Goal: Task Accomplishment & Management: Complete application form

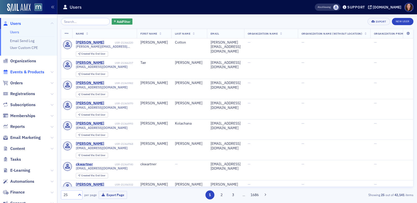
click at [35, 71] on span "Events & Products" at bounding box center [27, 72] width 34 height 6
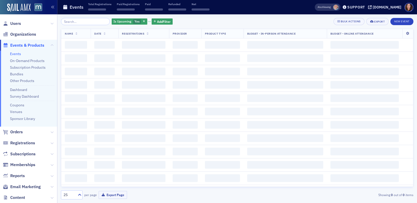
click at [87, 21] on input "search" at bounding box center [85, 21] width 49 height 7
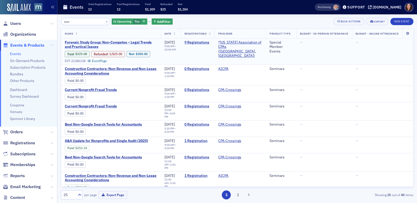
type input "non"
click at [95, 43] on span "Forensic Study Group: Non-Competes – Legal Trends and Practical Issues" at bounding box center [111, 44] width 92 height 9
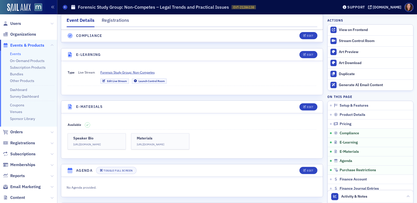
scroll to position [654, 0]
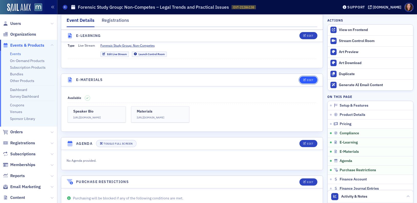
click at [306, 81] on div "Edit" at bounding box center [309, 80] width 6 height 3
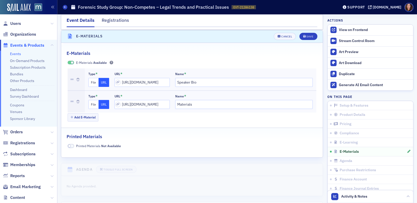
scroll to position [715, 0]
click at [95, 104] on button "File" at bounding box center [93, 104] width 10 height 9
click at [122, 104] on icon "button" at bounding box center [121, 104] width 5 height 5
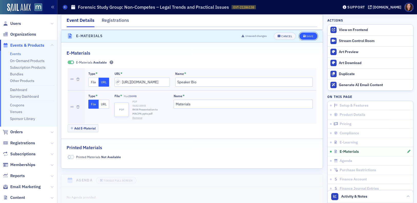
click at [306, 37] on div "Save" at bounding box center [309, 36] width 7 height 3
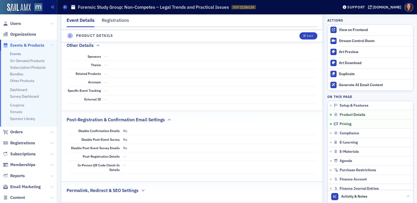
scroll to position [246, 0]
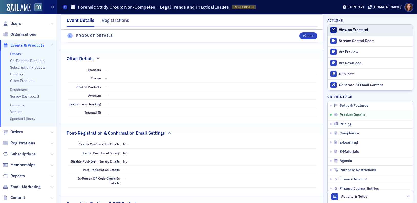
click at [344, 30] on div "View on Frontend" at bounding box center [374, 30] width 72 height 5
click at [17, 24] on span "Users" at bounding box center [15, 24] width 11 height 6
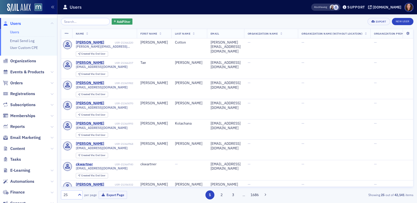
click at [79, 21] on input "search" at bounding box center [85, 21] width 49 height 7
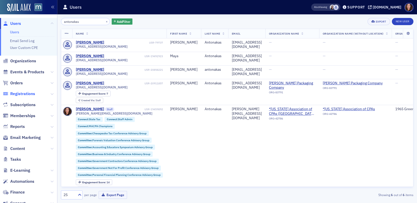
type input "antonakas"
click at [22, 95] on span "Registrations" at bounding box center [22, 94] width 25 height 6
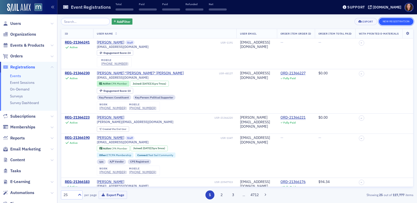
click at [387, 22] on button "New Registration" at bounding box center [395, 21] width 35 height 7
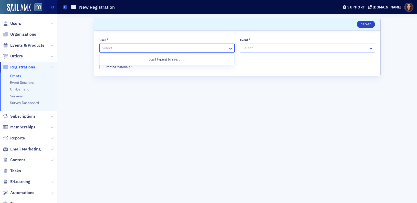
click at [151, 49] on div at bounding box center [164, 48] width 126 height 6
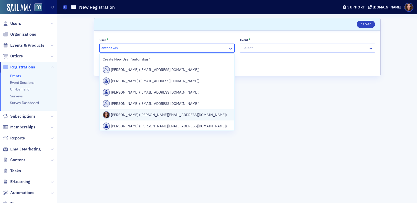
type input "antonakas"
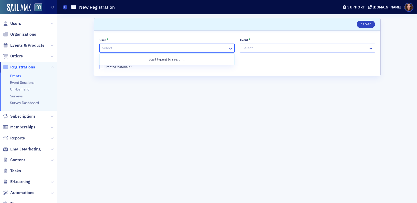
click at [153, 45] on div at bounding box center [164, 48] width 126 height 6
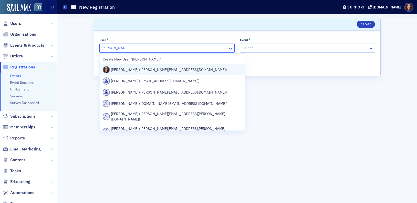
type input "natalie antona"
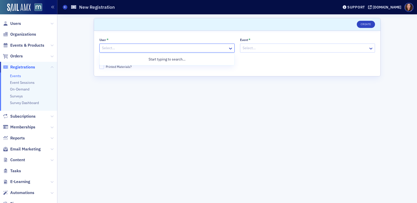
click at [148, 48] on div at bounding box center [164, 48] width 126 height 6
type input "natalie"
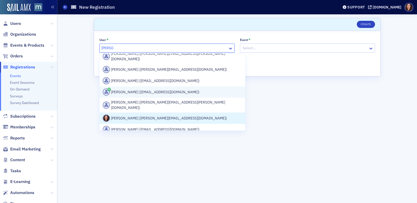
scroll to position [64, 0]
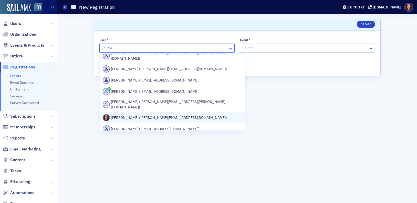
click at [149, 114] on div "Natalie Antonakas (natalie@macpa.org)" at bounding box center [172, 117] width 139 height 7
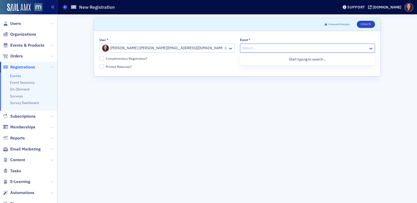
click at [284, 46] on div at bounding box center [305, 48] width 126 height 6
type input "non"
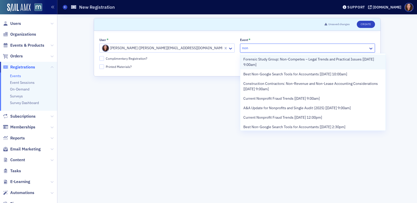
click at [316, 59] on span "Forensic Study Group: Non-Competes – Legal Trends and Practical Issues [10/10/2…" at bounding box center [312, 62] width 139 height 11
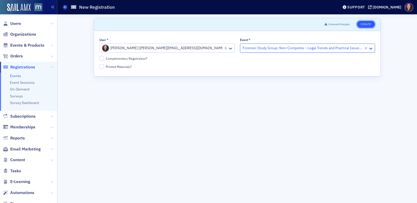
click at [366, 25] on button "Create" at bounding box center [365, 24] width 18 height 7
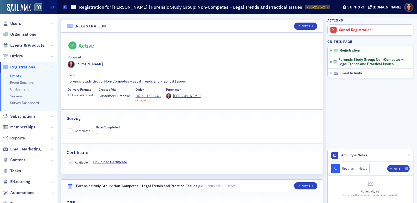
click at [15, 75] on link "Events" at bounding box center [15, 75] width 11 height 5
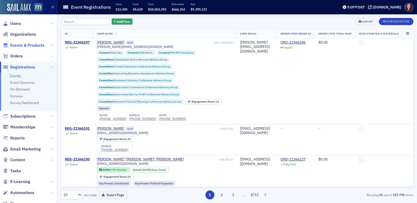
click at [26, 44] on span "Events & Products" at bounding box center [27, 45] width 34 height 6
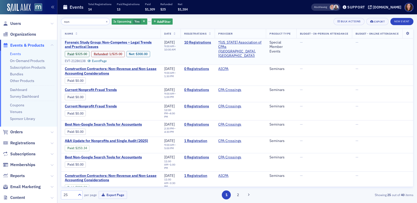
click at [130, 42] on span "Forensic Study Group: Non-Competes – Legal Trends and Practical Issues" at bounding box center [111, 44] width 92 height 9
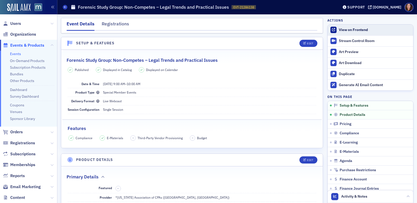
click at [350, 29] on div "View on Frontend" at bounding box center [374, 30] width 72 height 5
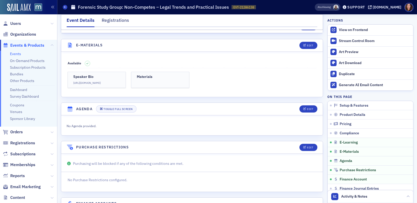
scroll to position [707, 0]
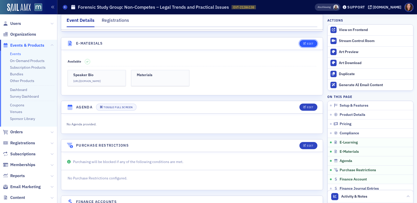
click at [305, 46] on button "Edit" at bounding box center [308, 43] width 18 height 7
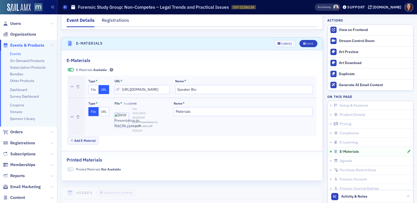
scroll to position [715, 0]
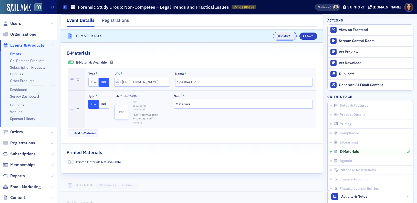
click at [282, 36] on div "Cancel" at bounding box center [286, 36] width 11 height 3
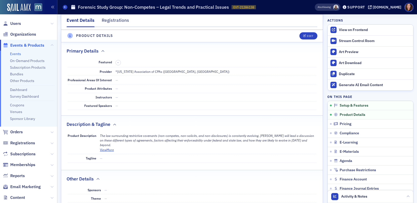
scroll to position [0, 0]
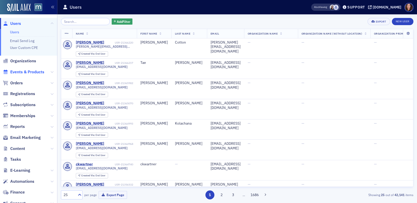
click at [26, 72] on span "Events & Products" at bounding box center [27, 72] width 34 height 6
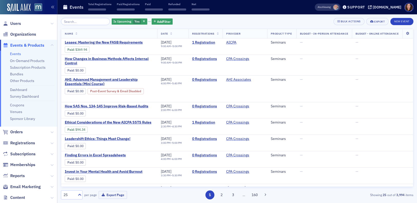
click at [80, 21] on input "search" at bounding box center [85, 21] width 49 height 7
type input "n"
click at [365, 7] on div "Support" at bounding box center [356, 7] width 18 height 5
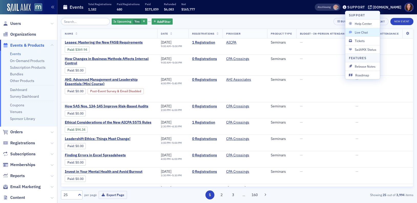
click at [363, 33] on span "Live Chat" at bounding box center [361, 32] width 27 height 5
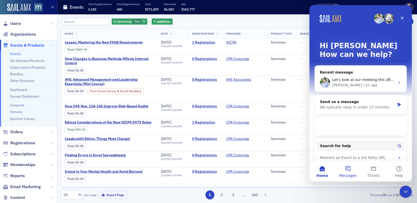
click at [348, 170] on button "Messages" at bounding box center [348, 171] width 26 height 20
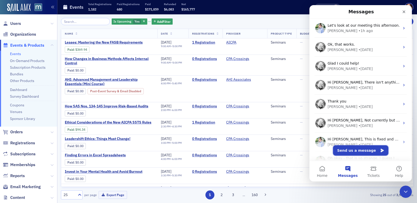
click at [362, 150] on button "Send us a message" at bounding box center [360, 150] width 55 height 10
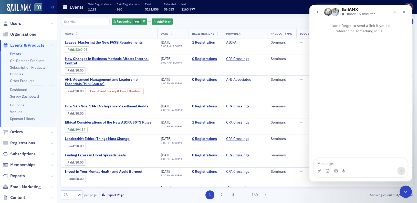
click at [344, 163] on textarea "Message…" at bounding box center [360, 162] width 94 height 9
type textarea "I'm still having issues with some of the folders -"
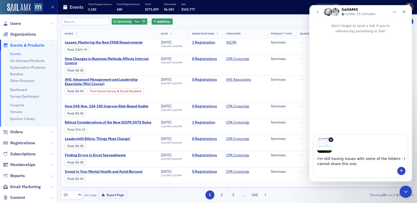
type textarea "I'm still having issues with some of the folders - I cannot share this one."
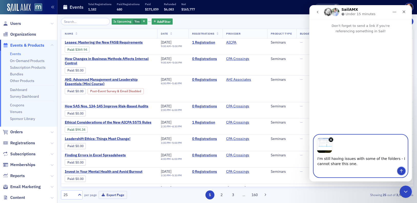
click at [402, 170] on icon "Send a message…" at bounding box center [401, 171] width 4 height 4
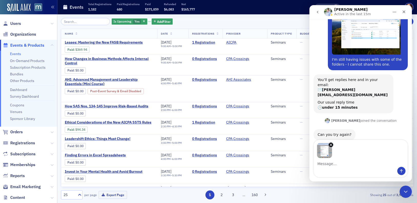
scroll to position [28, 0]
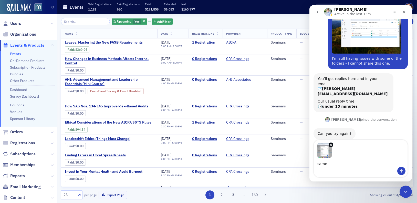
type textarea "same"
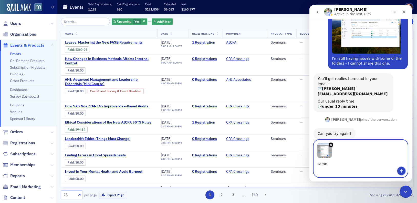
click at [402, 172] on icon "Send a message…" at bounding box center [401, 171] width 4 height 4
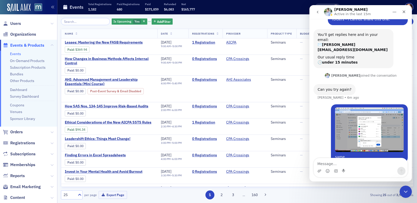
scroll to position [72, 0]
click at [366, 117] on img "Natalie says…" at bounding box center [369, 129] width 69 height 45
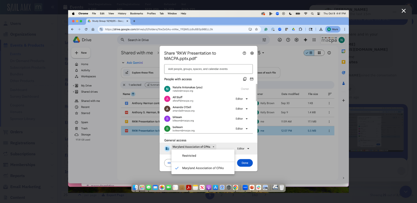
click at [405, 11] on icon "Close" at bounding box center [403, 11] width 6 height 6
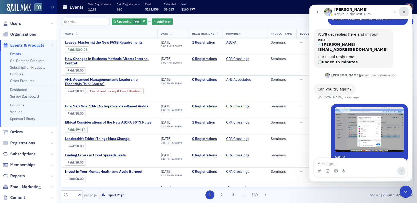
click at [402, 12] on icon "Close" at bounding box center [403, 12] width 4 height 4
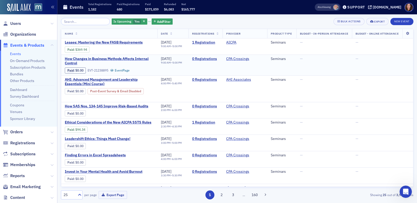
scroll to position [72, 0]
click at [365, 7] on div "Support" at bounding box center [356, 7] width 18 height 5
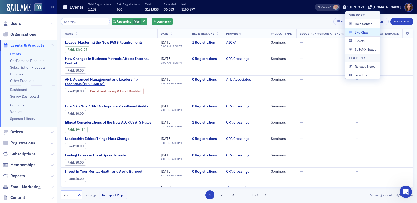
click at [360, 31] on span "Live Chat" at bounding box center [361, 32] width 27 height 5
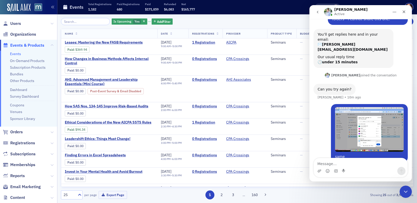
click at [226, 17] on div "Is Upcoming Yes Add Filter Bulk Actions Export New Event Name Date Registration…" at bounding box center [237, 108] width 352 height 188
drag, startPoint x: 402, startPoint y: 11, endPoint x: 648, endPoint y: 18, distance: 245.7
click at [402, 11] on icon "Close" at bounding box center [403, 11] width 3 height 3
